Goal: Complete application form

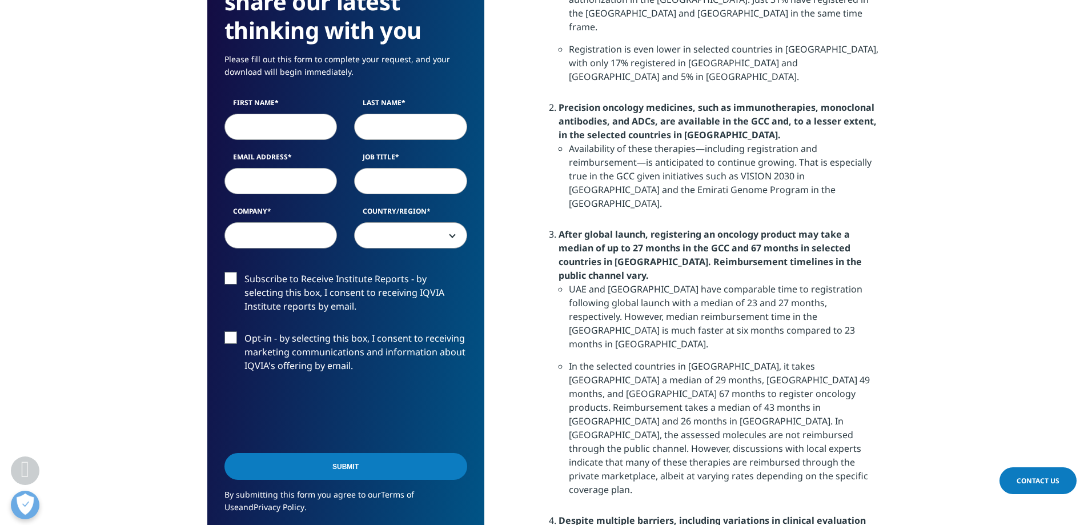
scroll to position [1072, 0]
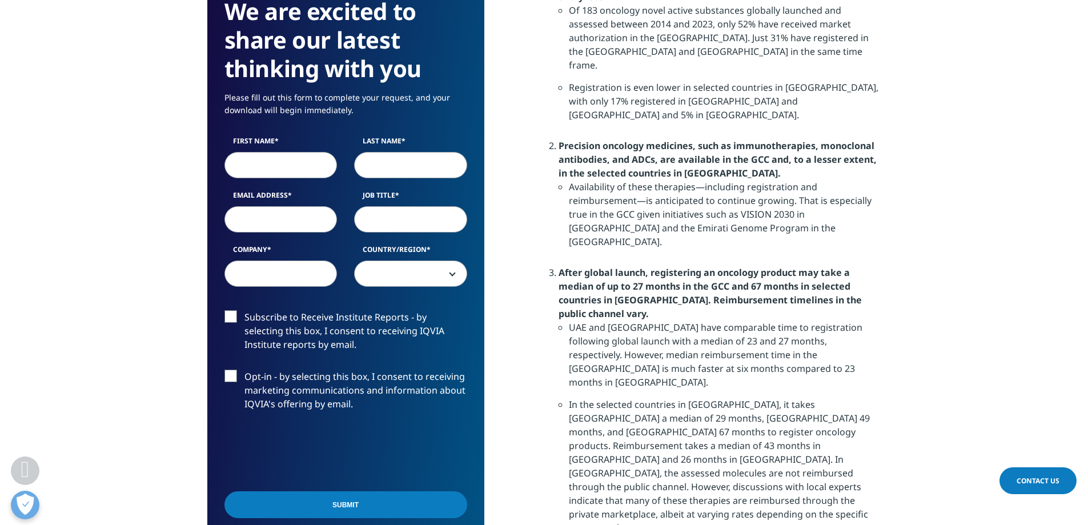
click at [249, 165] on input "First Name" at bounding box center [281, 165] width 113 height 26
type input "Mo"
type input "Kharbat"
type input "[PERSON_NAME][EMAIL_ADDRESS][DATE][DOMAIN_NAME]"
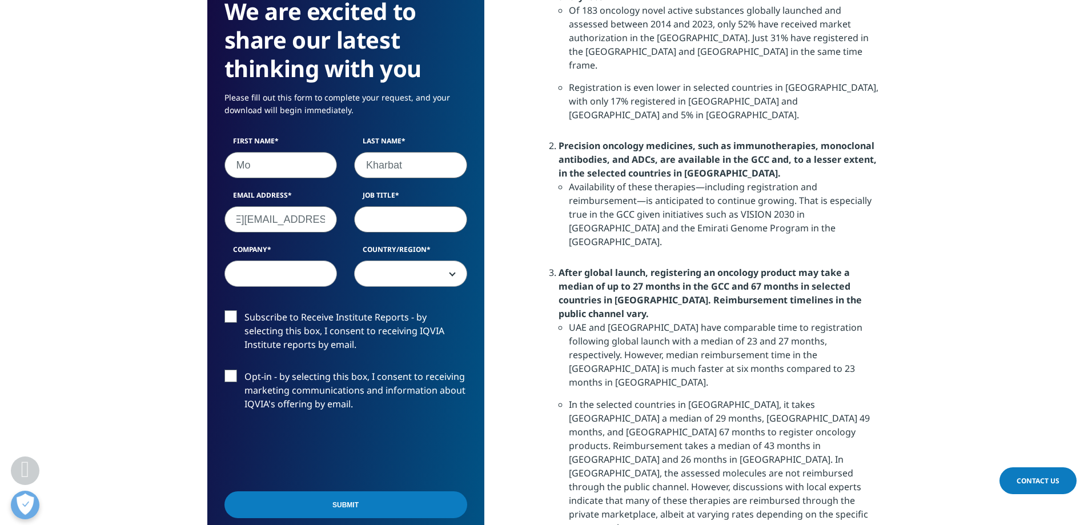
scroll to position [0, 0]
click at [366, 220] on input "Job Title" at bounding box center [410, 219] width 113 height 26
type input "VP of Pharmacy"
click at [285, 278] on input "Company" at bounding box center [281, 274] width 113 height 26
click at [324, 278] on input "[DATE] Health" at bounding box center [281, 274] width 113 height 26
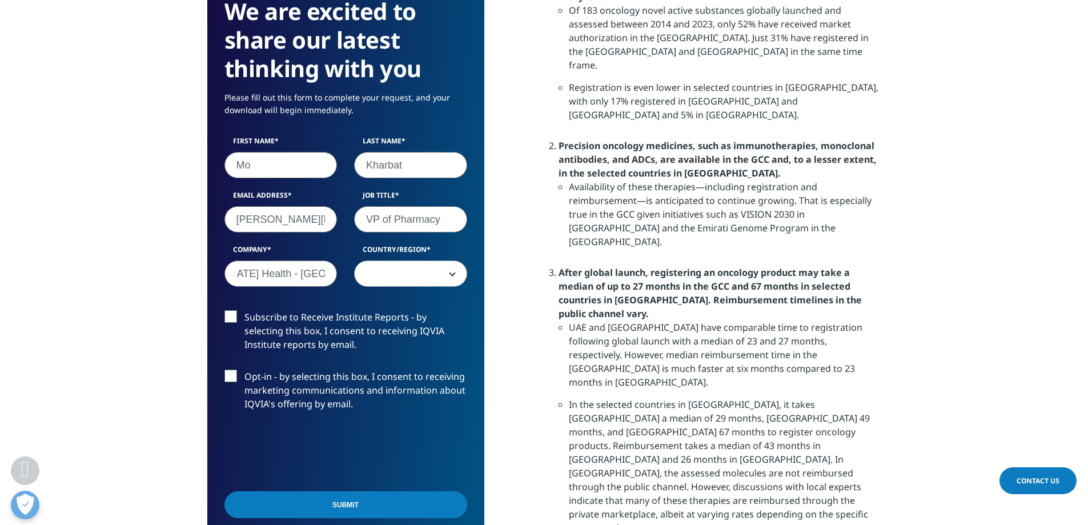
scroll to position [0, 13]
type input "[DATE] Health - [GEOGRAPHIC_DATA]"
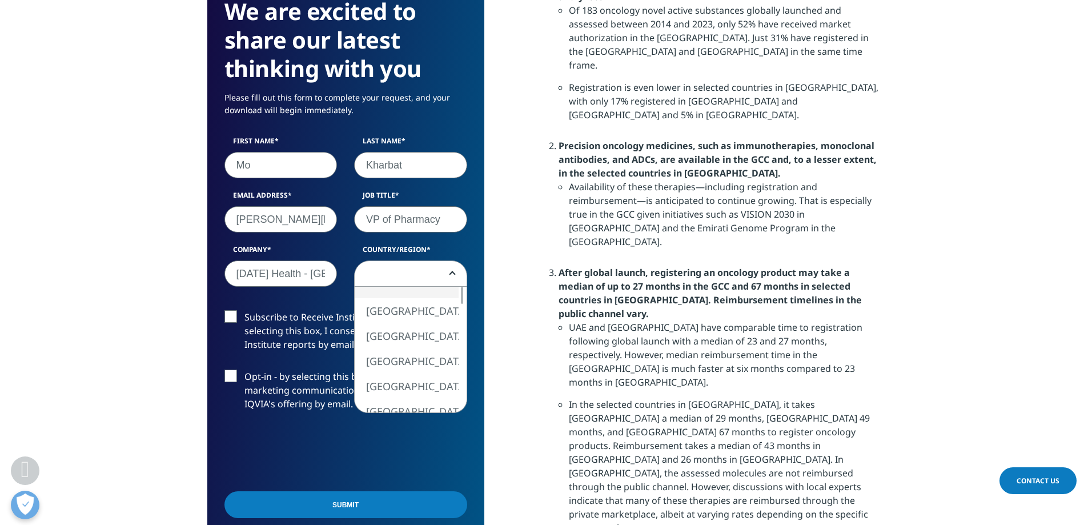
click at [452, 269] on span at bounding box center [411, 274] width 112 height 26
select select "[GEOGRAPHIC_DATA]"
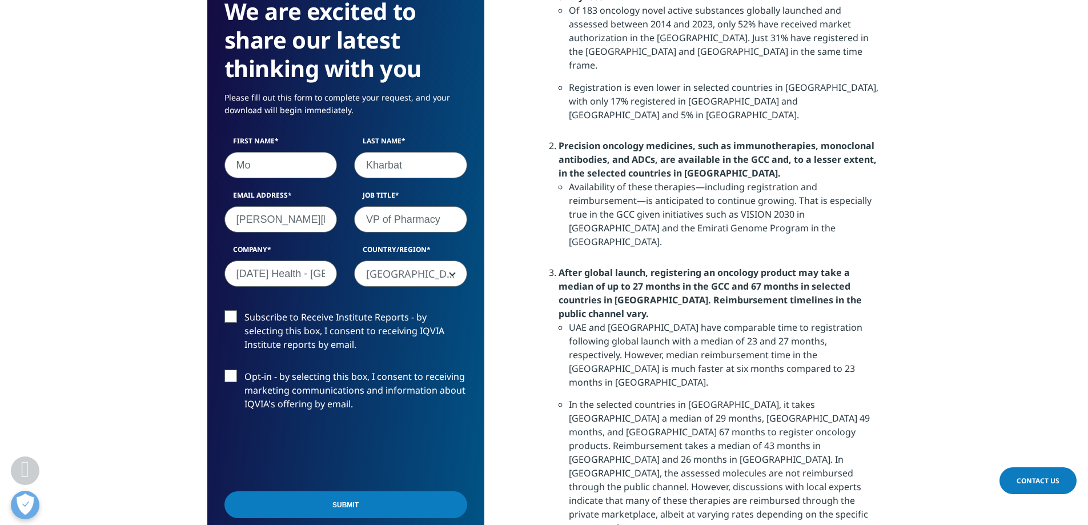
click at [334, 506] on input "Submit" at bounding box center [346, 504] width 243 height 27
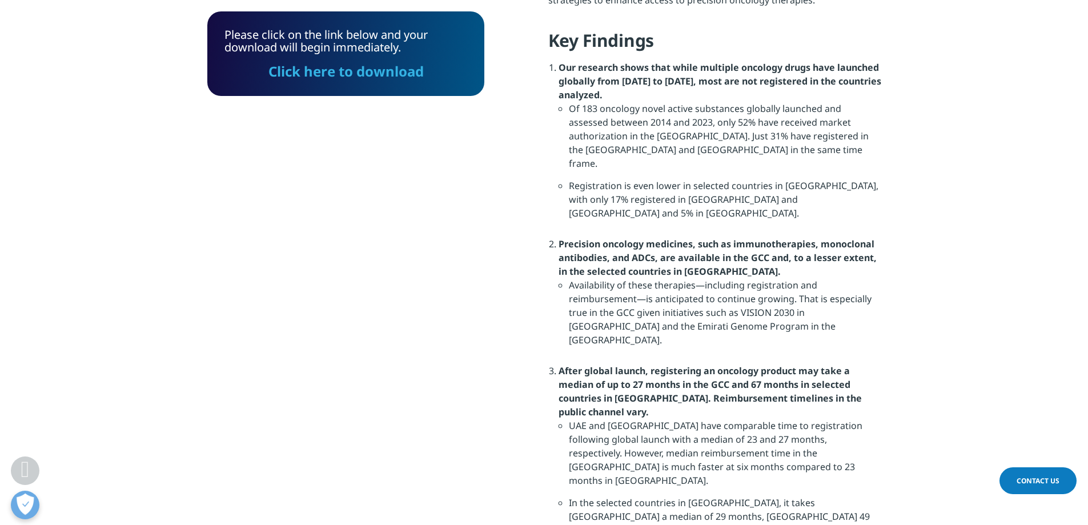
scroll to position [783, 0]
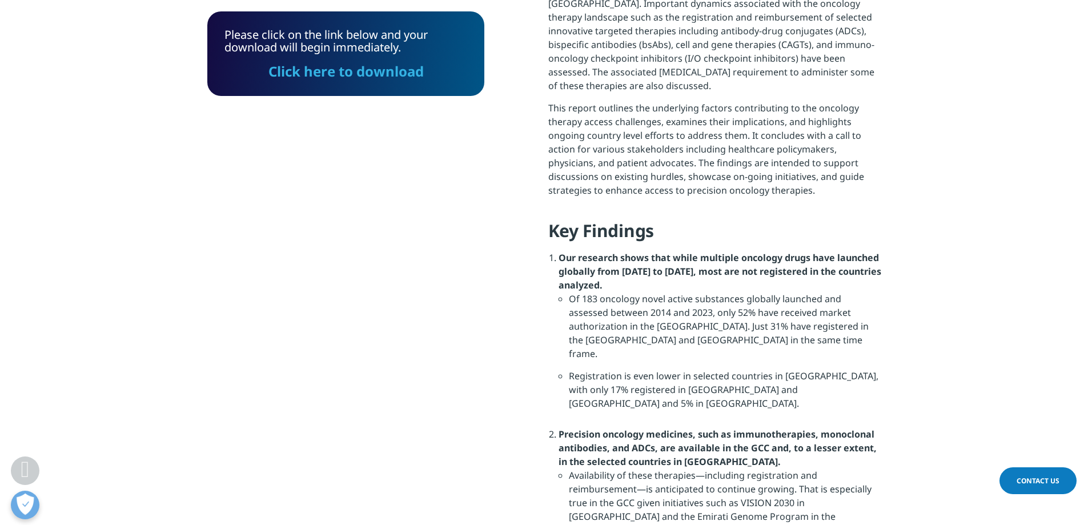
click at [340, 73] on link "Click here to download" at bounding box center [346, 71] width 155 height 19
